Goal: Task Accomplishment & Management: Manage account settings

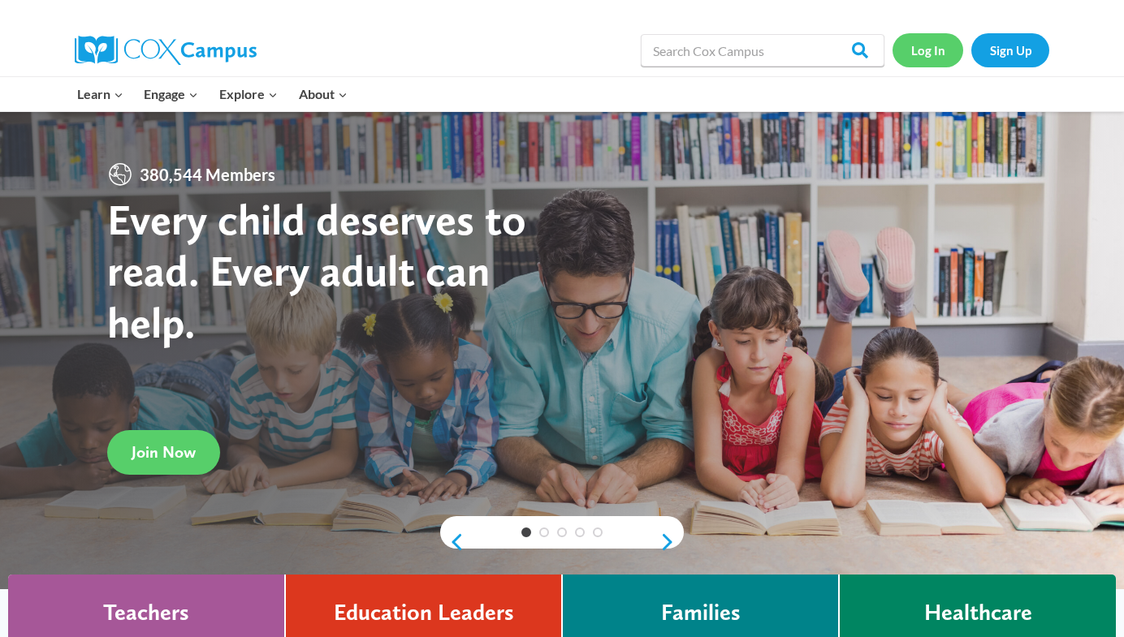
click at [925, 46] on link "Log In" at bounding box center [927, 49] width 71 height 33
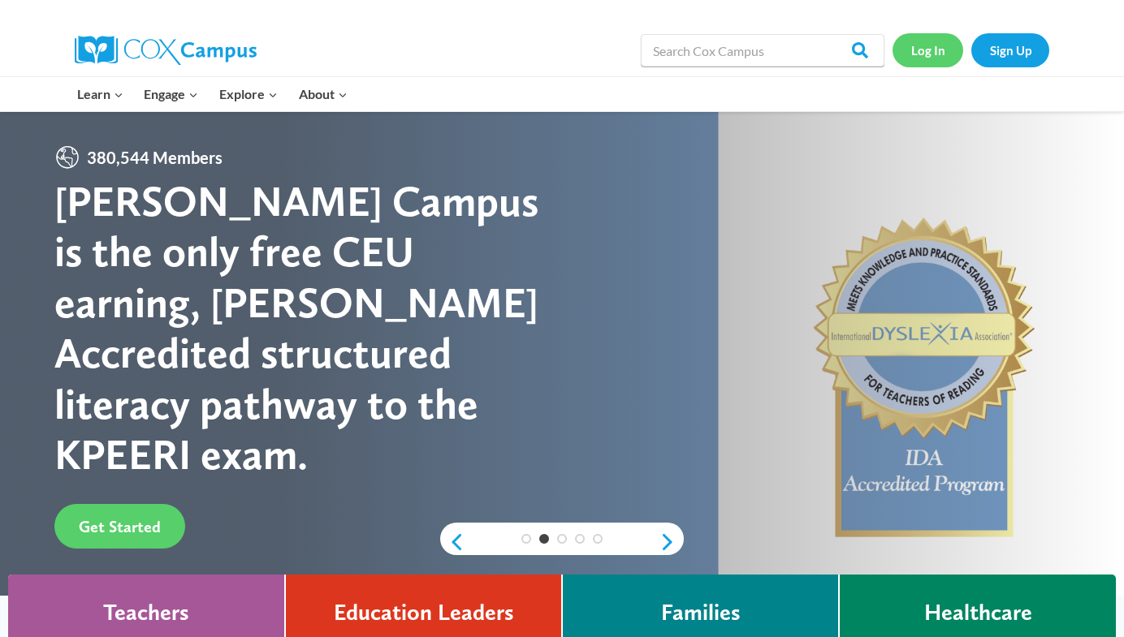
click at [926, 57] on link "Log In" at bounding box center [927, 49] width 71 height 33
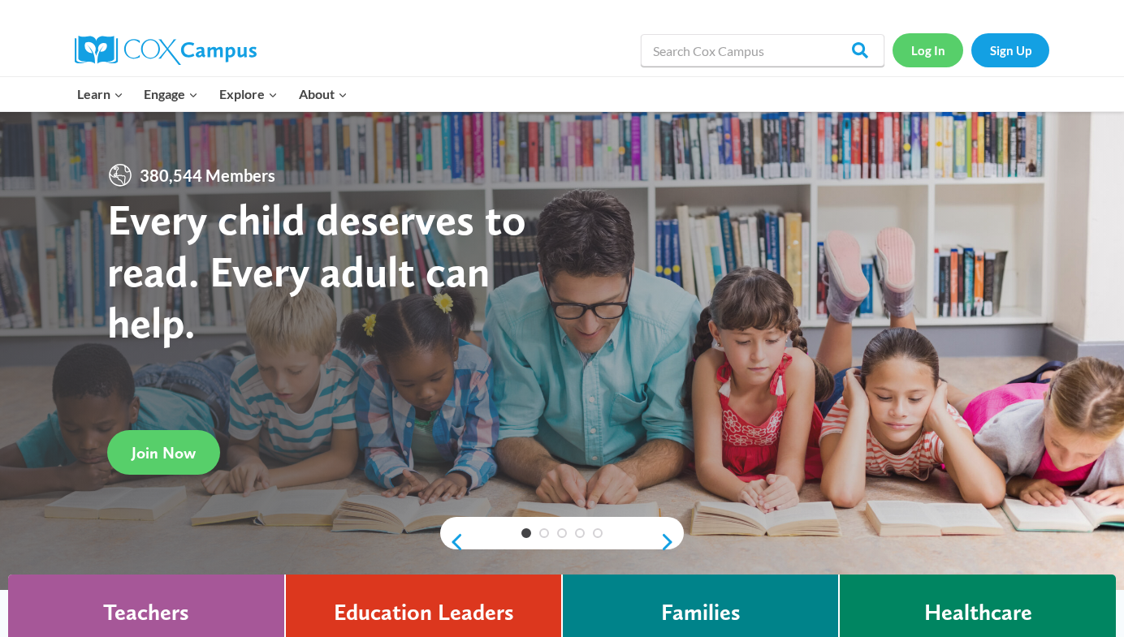
click at [931, 54] on link "Log In" at bounding box center [927, 49] width 71 height 33
